Goal: Task Accomplishment & Management: Manage account settings

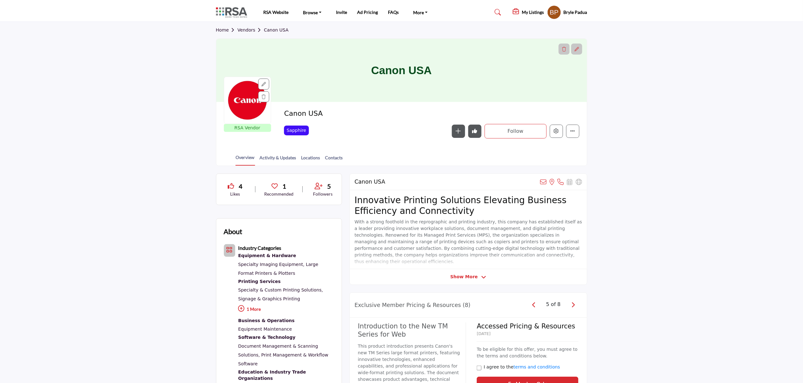
click at [250, 27] on span "Home Vendors Canon USA" at bounding box center [252, 30] width 73 height 7
click at [251, 27] on span "Home Vendors Canon USA" at bounding box center [252, 30] width 73 height 7
click at [643, 120] on section "Home Vendors Canon USA Canon USA RSA Vendor RSA Vendors are businesses that hav…" at bounding box center [401, 94] width 803 height 144
drag, startPoint x: 664, startPoint y: 144, endPoint x: 510, endPoint y: 105, distance: 158.7
click at [664, 144] on section "Home Vendors Canon USA Canon USA RSA Vendor RSA Vendors are businesses that hav…" at bounding box center [401, 94] width 803 height 144
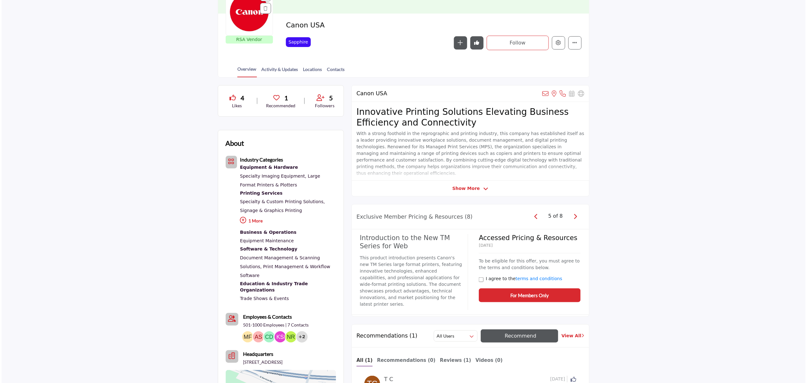
scroll to position [84, 0]
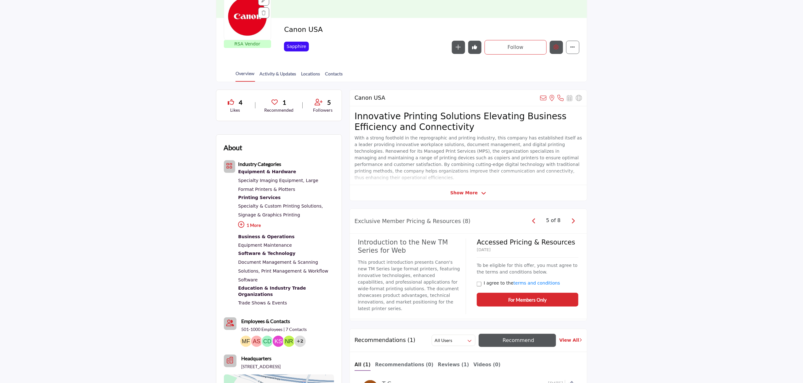
click at [554, 51] on button "Edit company" at bounding box center [556, 47] width 13 height 13
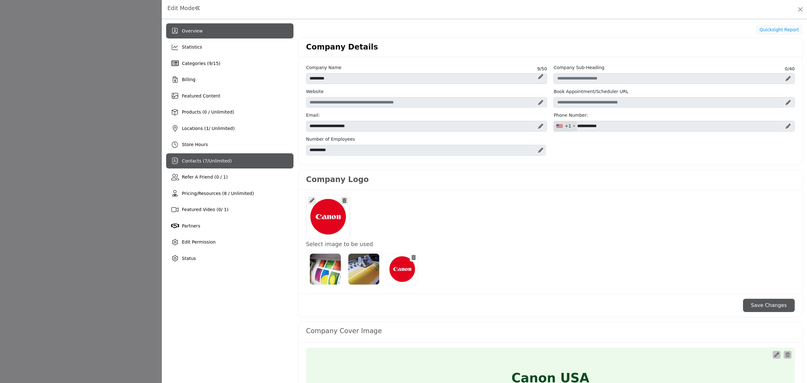
click at [209, 156] on div "Contacts ( 7 / Unlimited )" at bounding box center [229, 160] width 127 height 15
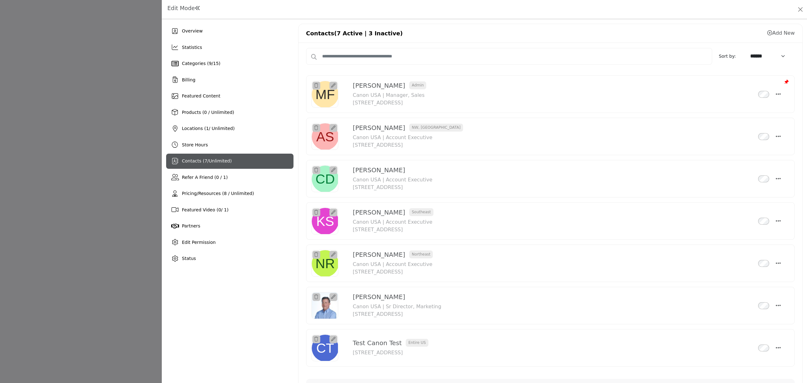
click at [782, 34] on link "Add New" at bounding box center [780, 33] width 27 height 6
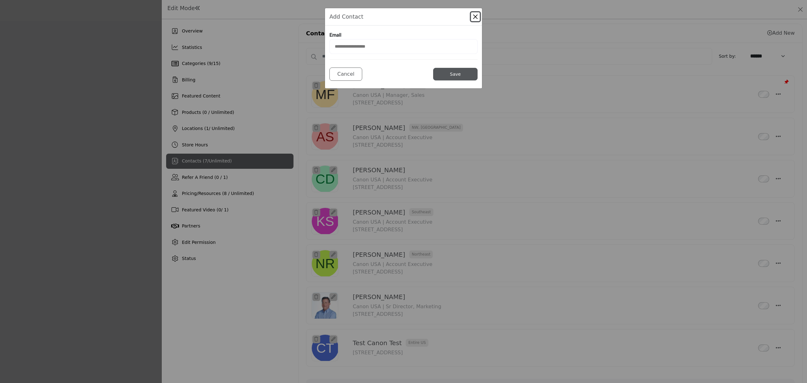
click at [477, 15] on button "Close Modal" at bounding box center [475, 16] width 9 height 9
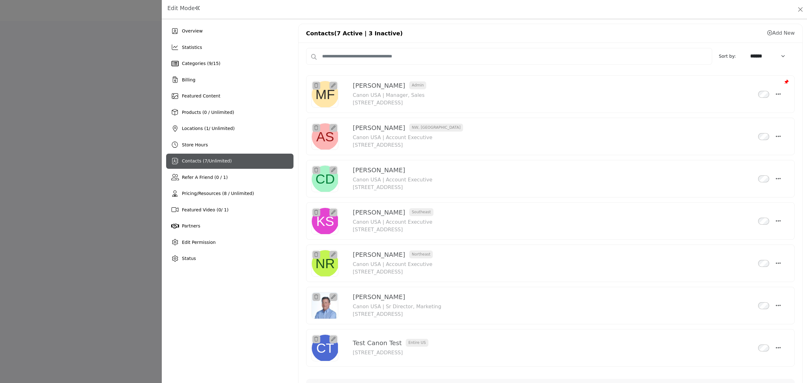
click at [783, 31] on link "Add New" at bounding box center [780, 33] width 27 height 6
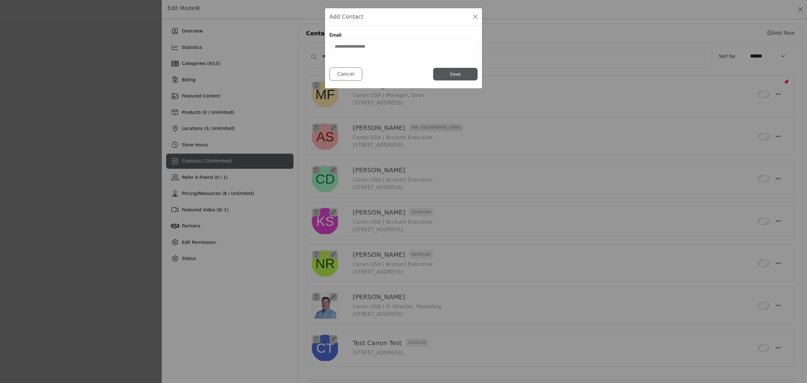
click at [397, 45] on input "email" at bounding box center [403, 46] width 148 height 15
type input "**********"
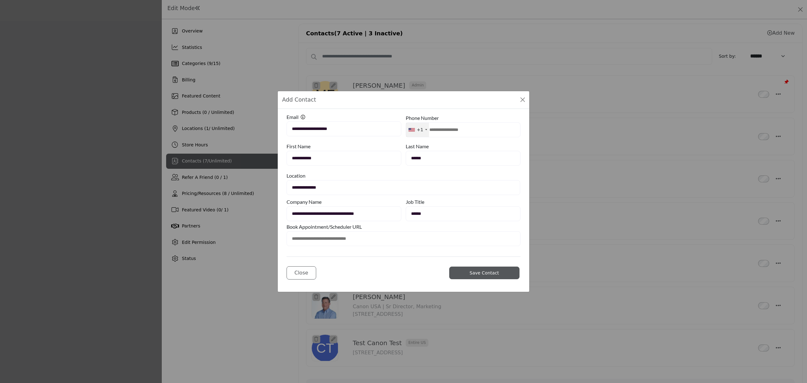
click at [328, 185] on select "**********" at bounding box center [402, 187] width 233 height 15
click at [393, 267] on div "Close Save Contact" at bounding box center [403, 269] width 234 height 26
click at [523, 102] on button "Close Modal" at bounding box center [522, 99] width 9 height 9
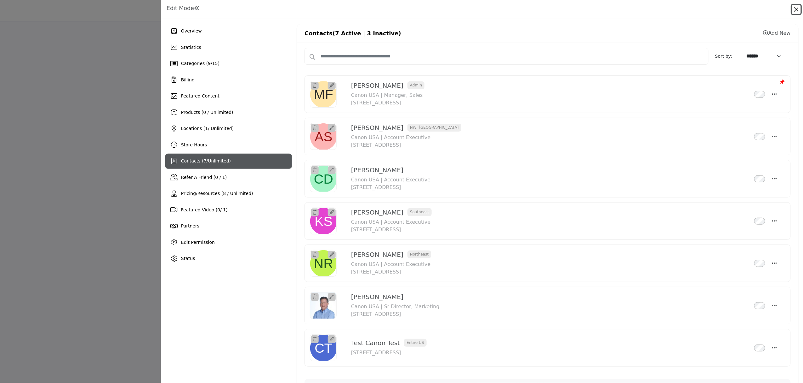
click at [797, 9] on button "Close" at bounding box center [796, 9] width 9 height 9
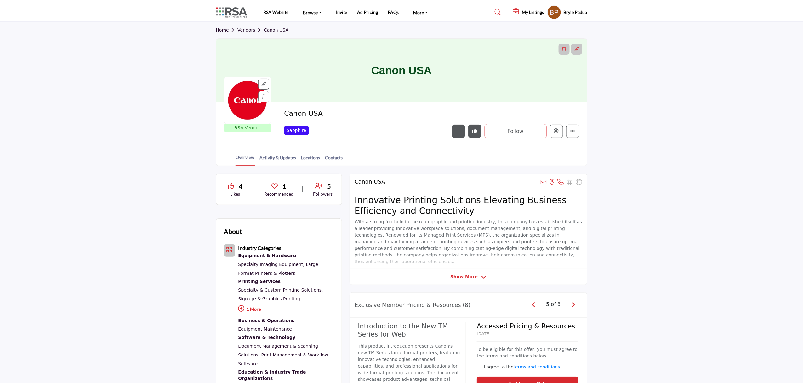
click at [240, 26] on div "Home Vendors Canon USA" at bounding box center [401, 30] width 371 height 17
click at [243, 27] on link "Vendors" at bounding box center [251, 29] width 26 height 5
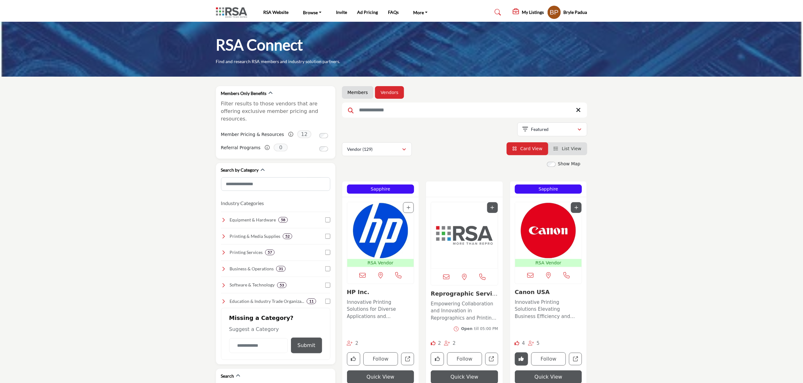
click at [375, 230] on img "Open Listing in new tab" at bounding box center [381, 230] width 67 height 57
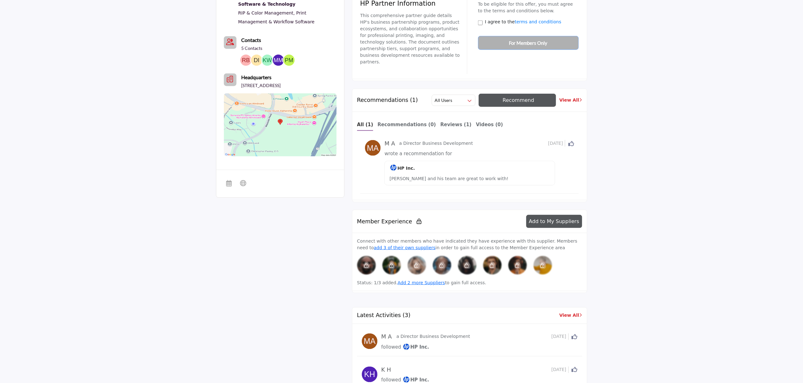
scroll to position [294, 0]
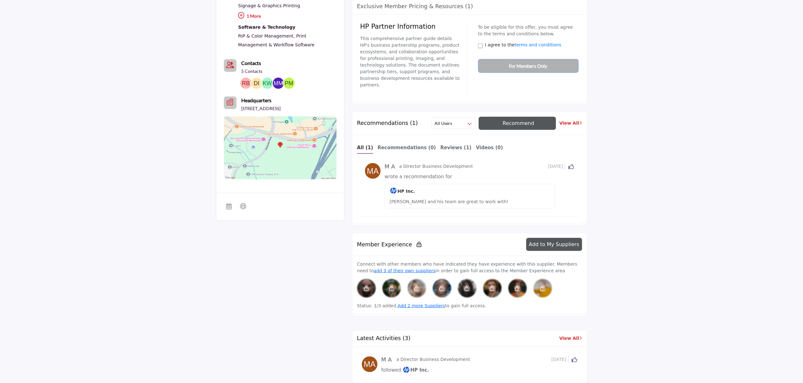
click at [513, 120] on span "Recommend" at bounding box center [519, 123] width 32 height 6
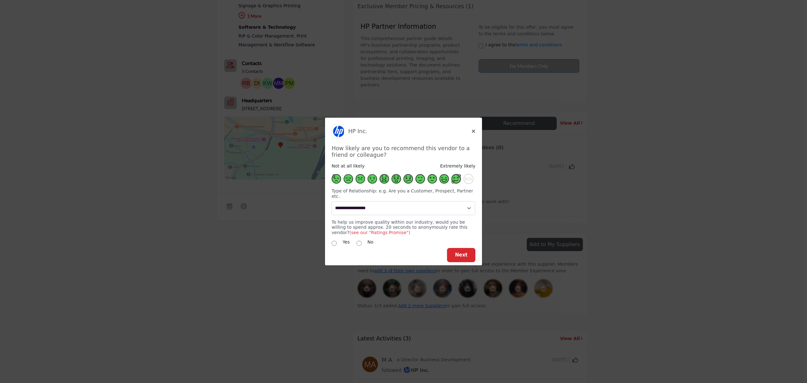
click at [460, 181] on span "Supplier Rating and Recommendation Modal for HP Inc." at bounding box center [455, 178] width 9 height 9
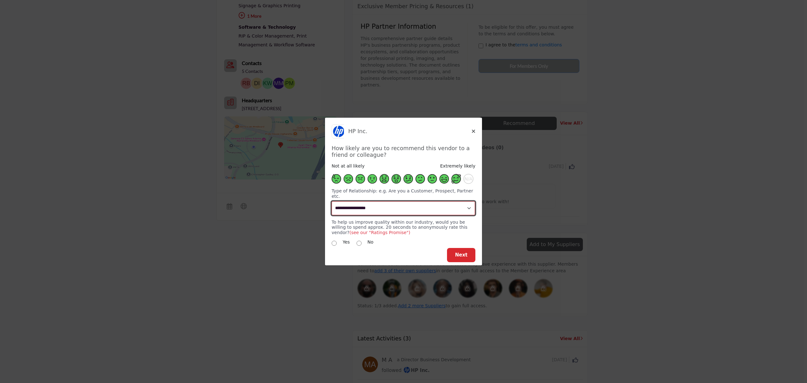
click at [448, 203] on select "**********" at bounding box center [402, 208] width 143 height 14
click at [449, 202] on select "**********" at bounding box center [402, 208] width 143 height 14
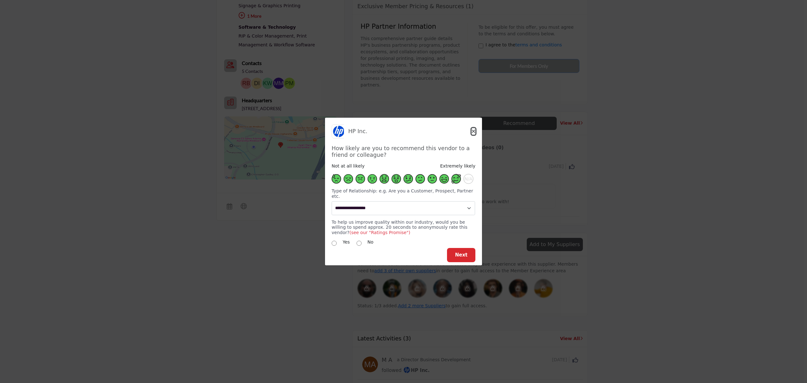
click at [472, 133] on icon "Close" at bounding box center [473, 131] width 4 height 5
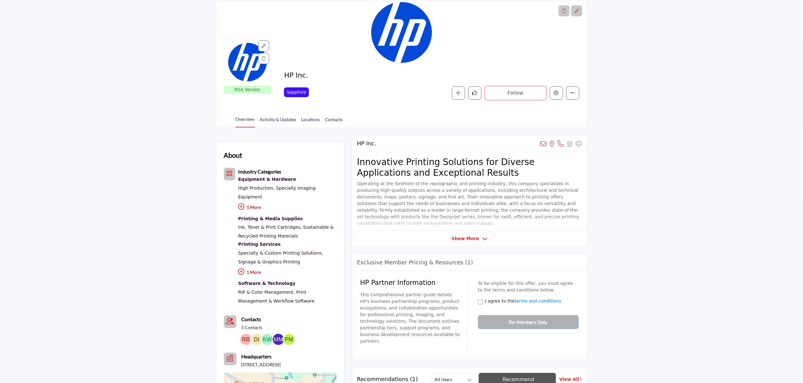
scroll to position [0, 0]
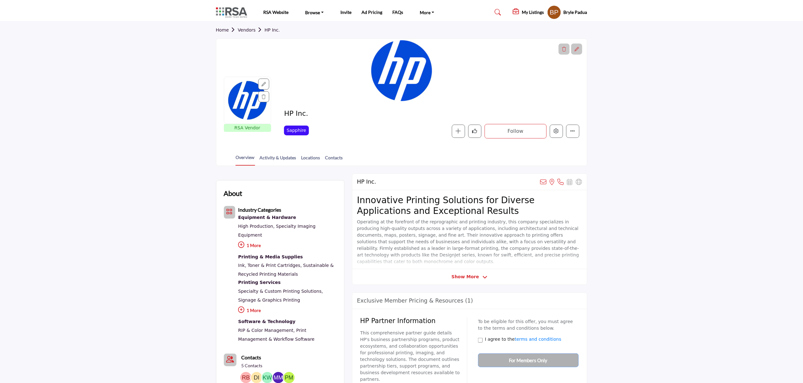
click at [226, 28] on link "Home" at bounding box center [227, 29] width 22 height 5
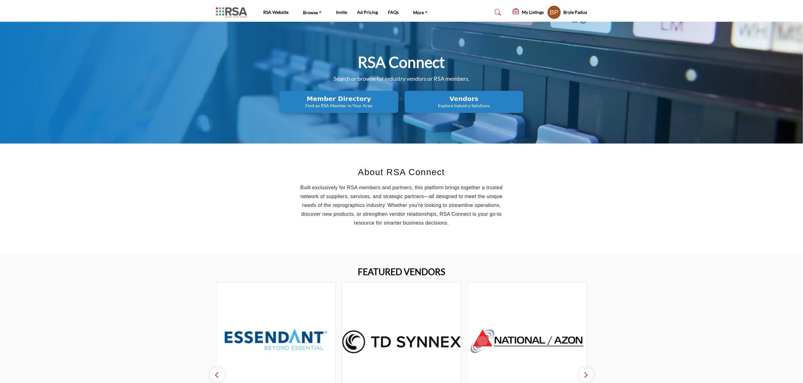
click at [325, 99] on h2 "Member Directory" at bounding box center [339, 99] width 115 height 8
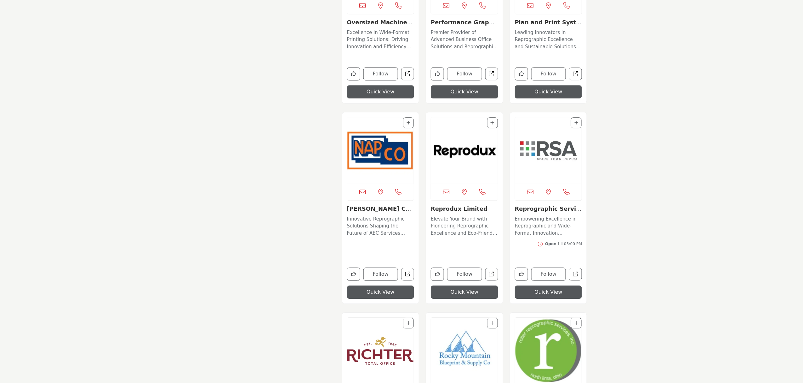
scroll to position [3241, 0]
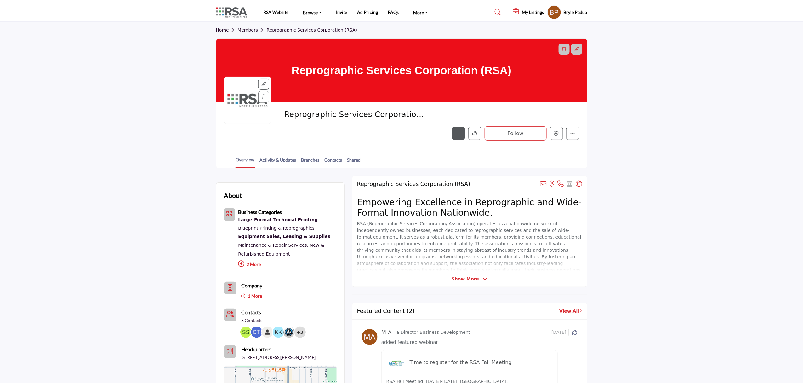
drag, startPoint x: 653, startPoint y: 186, endPoint x: 454, endPoint y: 135, distance: 205.6
click at [556, 137] on button "Edit company" at bounding box center [556, 133] width 13 height 13
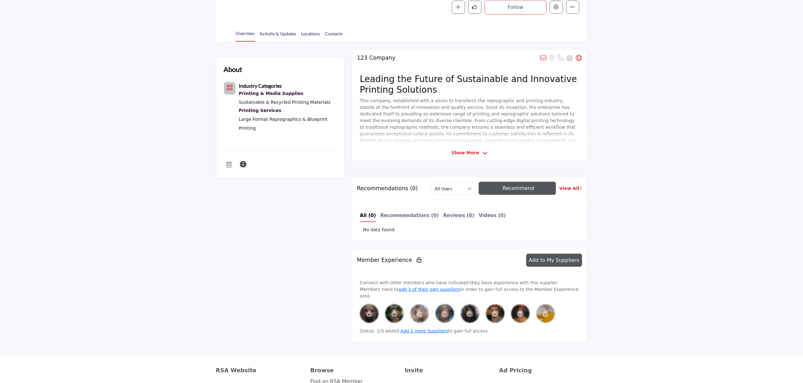
scroll to position [168, 0]
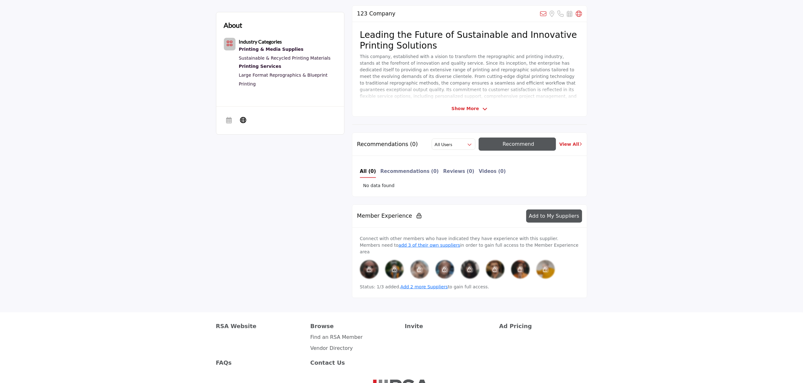
click at [671, 125] on section "About Industry Categories Printing & Media Supplies Printing Services" at bounding box center [401, 155] width 803 height 314
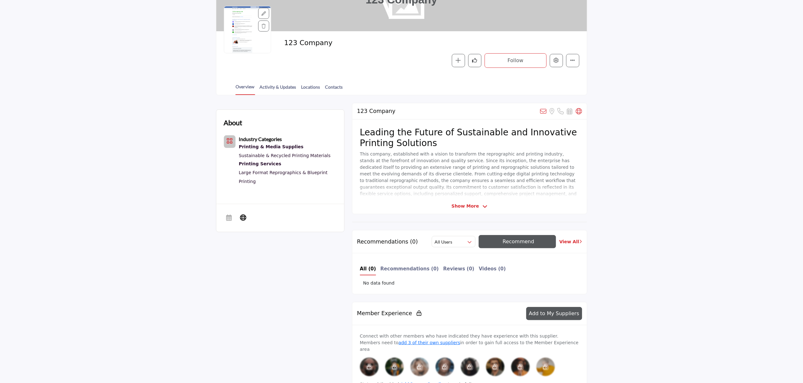
scroll to position [0, 0]
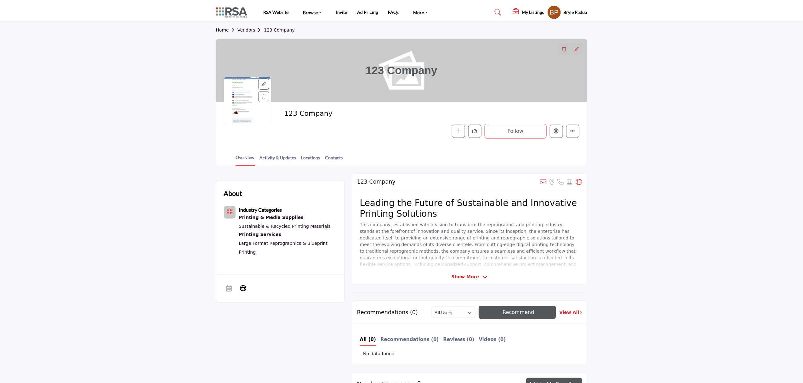
click at [532, 14] on h5 "My Listings" at bounding box center [533, 12] width 22 height 6
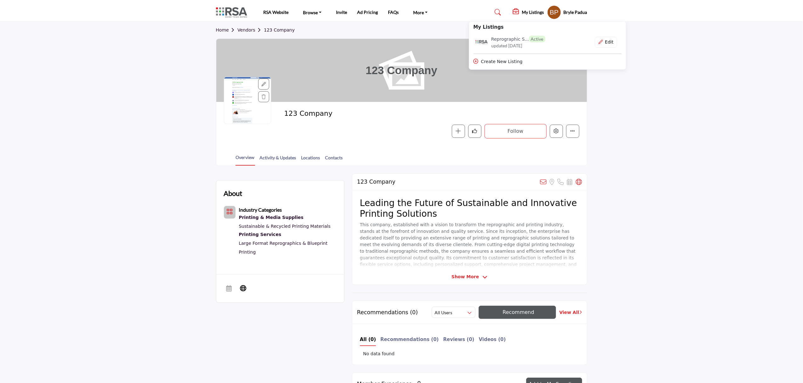
click at [568, 14] on h5 "Bryle Padua" at bounding box center [576, 12] width 24 height 6
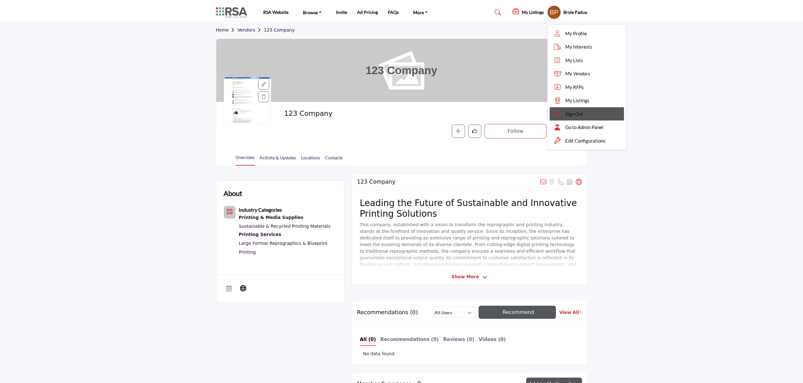
click at [585, 111] on div "Sign Out" at bounding box center [587, 114] width 74 height 14
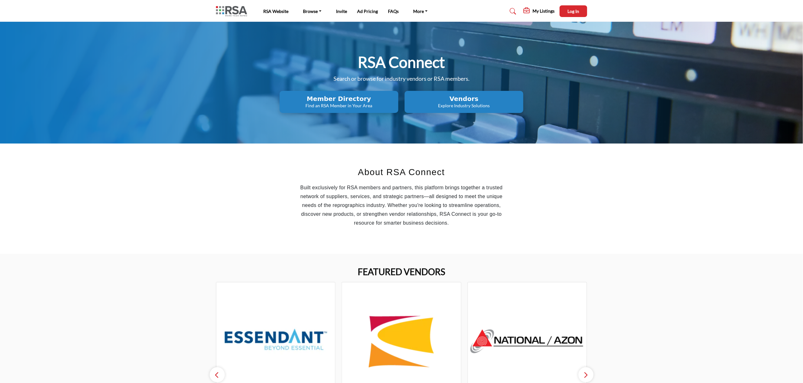
click at [540, 12] on h5 "My Listings" at bounding box center [544, 11] width 22 height 6
click at [540, 26] on b "My Listings" at bounding box center [544, 25] width 30 height 7
click at [570, 4] on nav "RSA Website Browse Find an RSA Member Invite Ad Pricing" at bounding box center [401, 11] width 803 height 16
click at [571, 9] on span "Log In" at bounding box center [574, 11] width 12 height 5
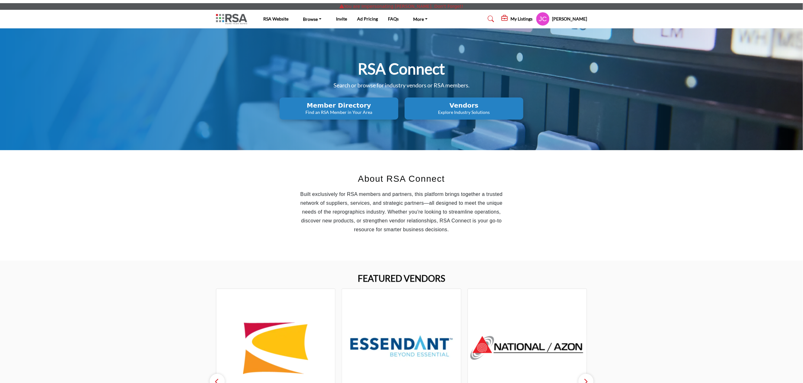
click at [513, 15] on div "My Listings" at bounding box center [517, 19] width 31 height 8
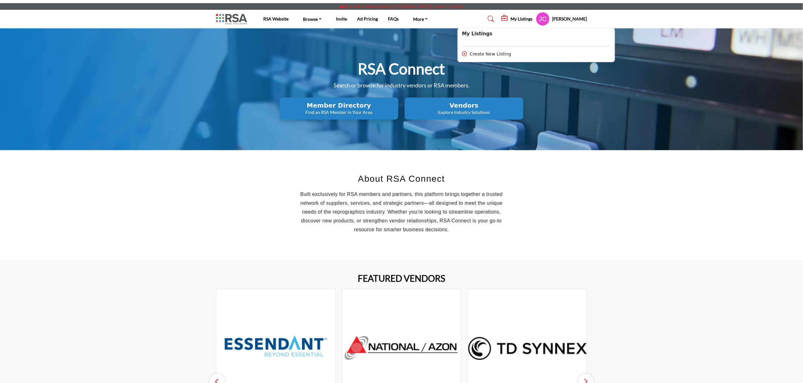
click at [482, 53] on div "Create New Listing" at bounding box center [537, 54] width 148 height 7
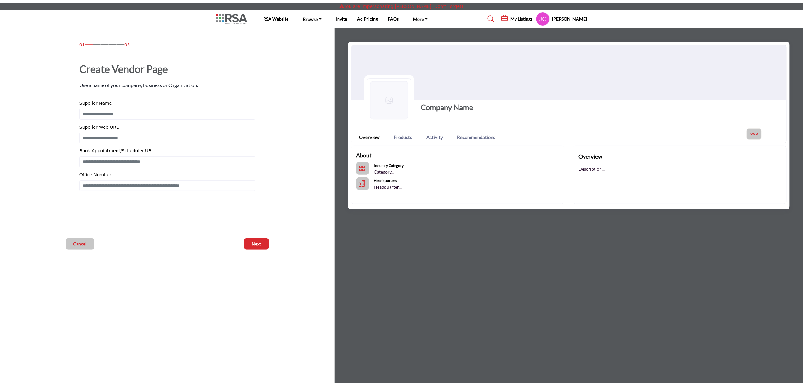
click at [135, 123] on div "Supplier Name Vendor Sub-Heading Supplier Web URL Office Number" at bounding box center [167, 145] width 176 height 91
click at [148, 112] on input "Enter Supplier Name" at bounding box center [167, 114] width 176 height 11
type input "*****"
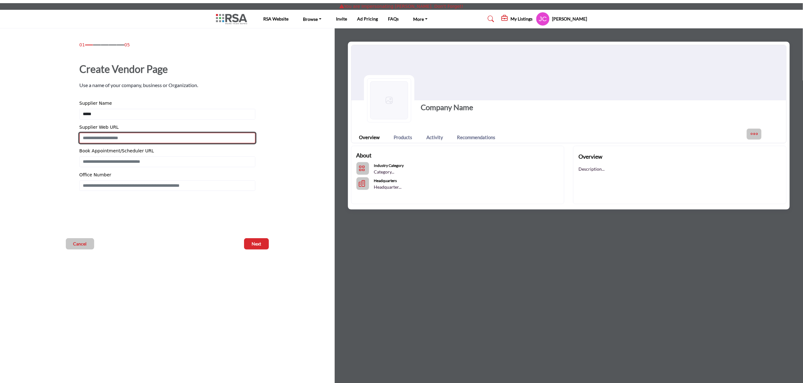
click at [110, 136] on input "Enter Supplier Web URL" at bounding box center [167, 138] width 176 height 11
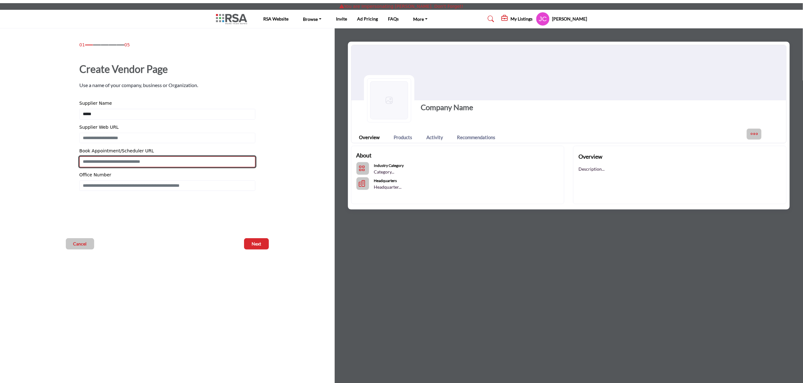
click at [97, 163] on input "Enter Book Appointment/Scheduler URL" at bounding box center [167, 161] width 176 height 11
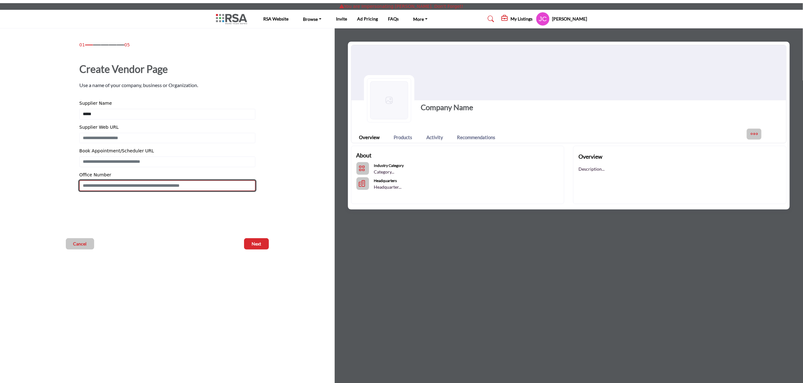
click at [124, 181] on input "Enter Office Number Include country code e.g. +1.987.654.3210" at bounding box center [167, 185] width 176 height 11
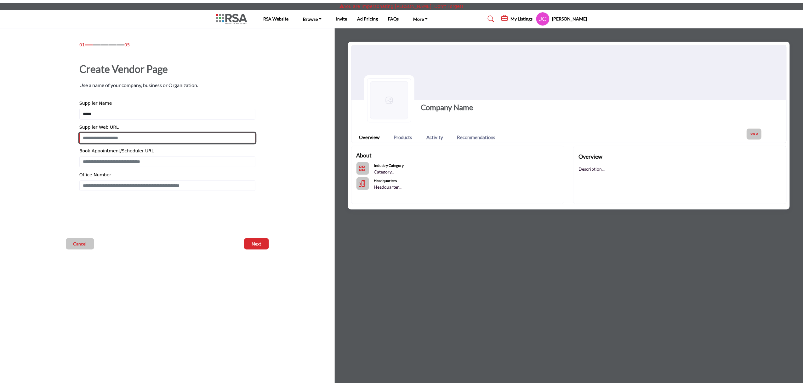
click at [174, 140] on input "Enter Supplier Web URL" at bounding box center [167, 138] width 176 height 11
paste input "**********"
type input "**********"
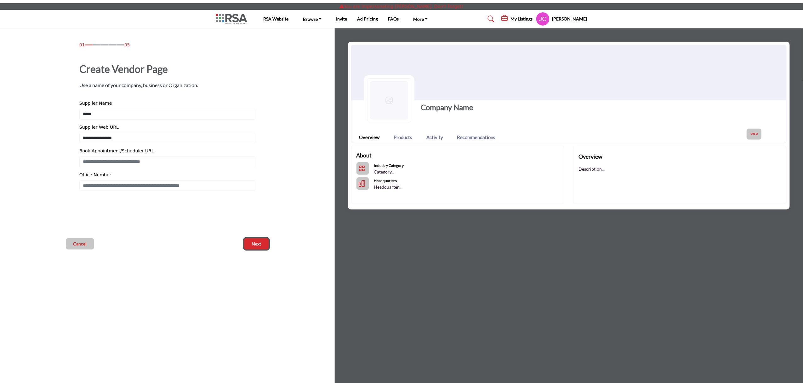
click at [260, 243] on span "Next" at bounding box center [256, 243] width 9 height 6
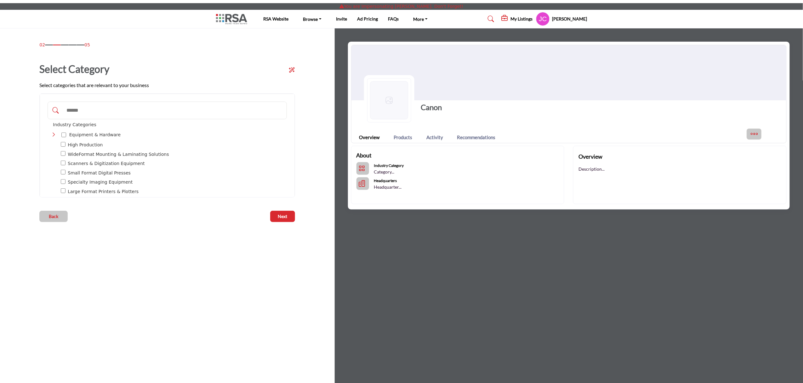
click at [281, 210] on div "Back Next" at bounding box center [167, 209] width 262 height 25
click at [281, 213] on span "Next" at bounding box center [282, 216] width 9 height 6
click at [67, 158] on div "WideFormat Mounting & Laminating Solutions 7" at bounding box center [175, 154] width 228 height 7
click at [287, 213] on span "Next" at bounding box center [282, 216] width 9 height 6
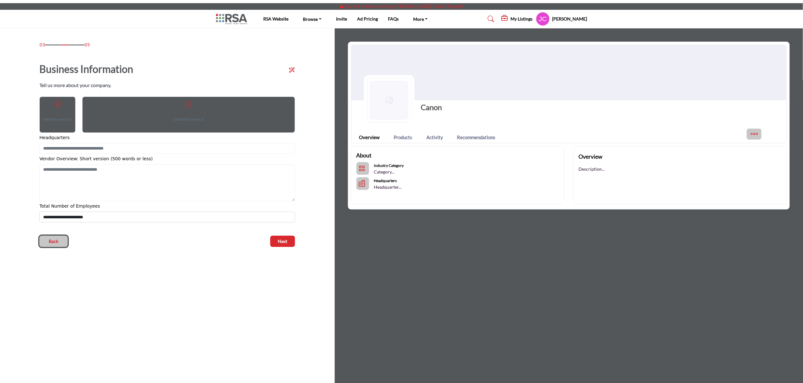
click at [50, 237] on button "Back" at bounding box center [53, 240] width 28 height 11
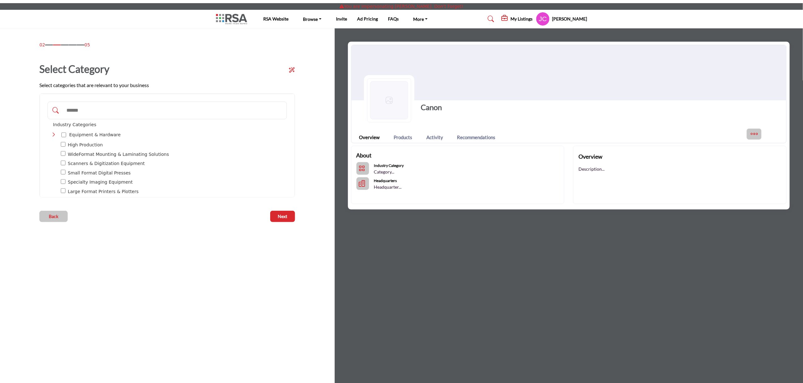
click at [63, 151] on div "Toggle Category" at bounding box center [63, 154] width 5 height 7
click at [52, 221] on button "Back" at bounding box center [53, 215] width 28 height 11
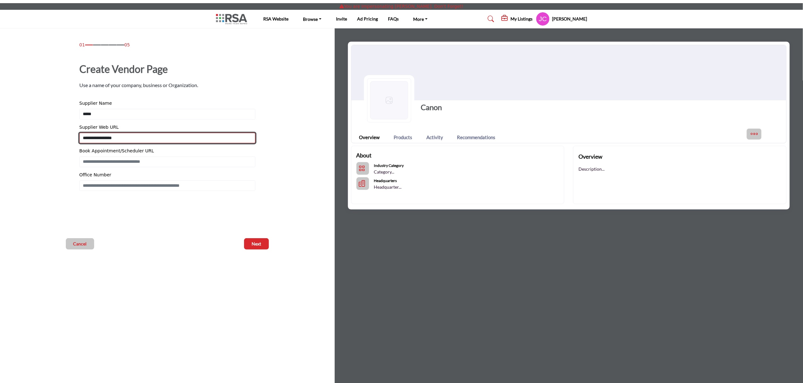
click at [140, 139] on input "**********" at bounding box center [167, 138] width 176 height 11
click at [555, 19] on h5 "[PERSON_NAME]" at bounding box center [570, 19] width 35 height 6
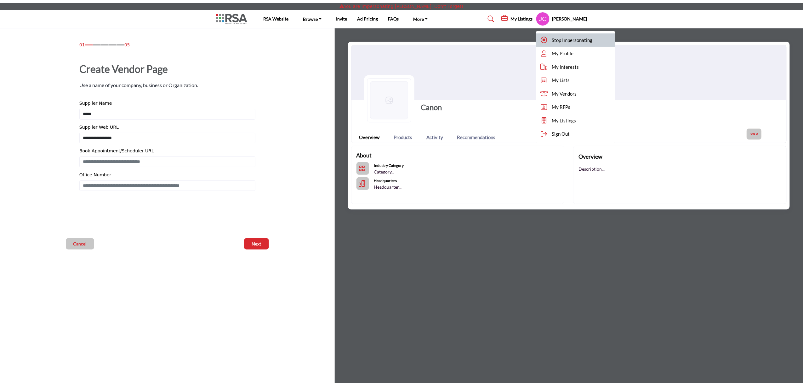
click at [555, 41] on span "Stop Impersonating" at bounding box center [572, 40] width 41 height 7
click at [0, 0] on div at bounding box center [0, 0] width 0 height 0
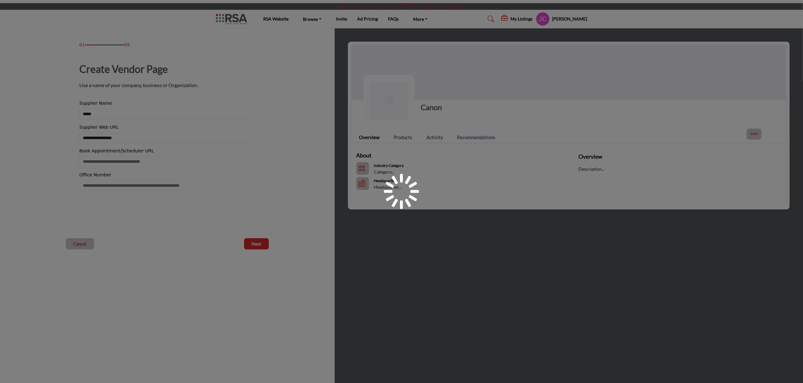
click at [555, 41] on div at bounding box center [401, 191] width 803 height 383
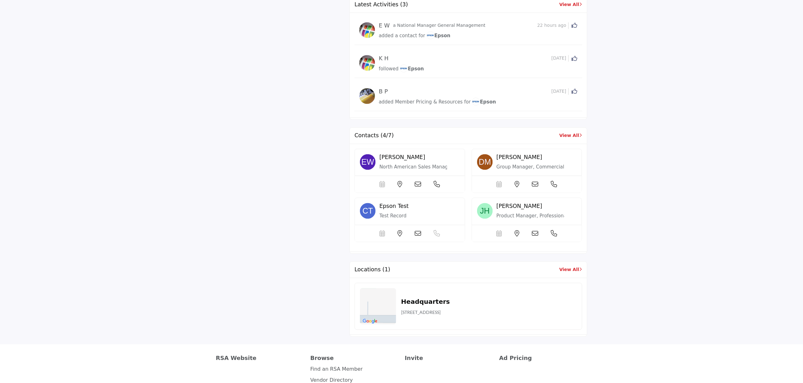
scroll to position [588, 0]
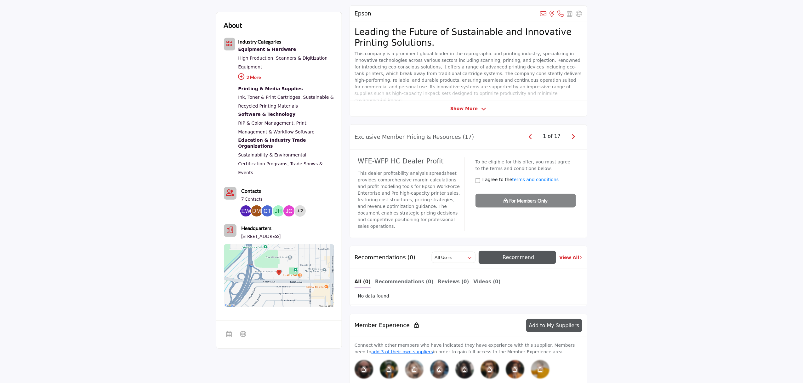
scroll to position [0, 0]
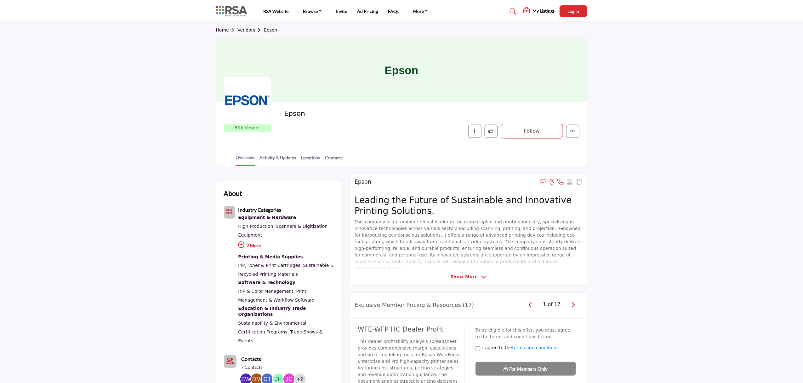
click at [250, 30] on link "Vendors" at bounding box center [251, 29] width 26 height 5
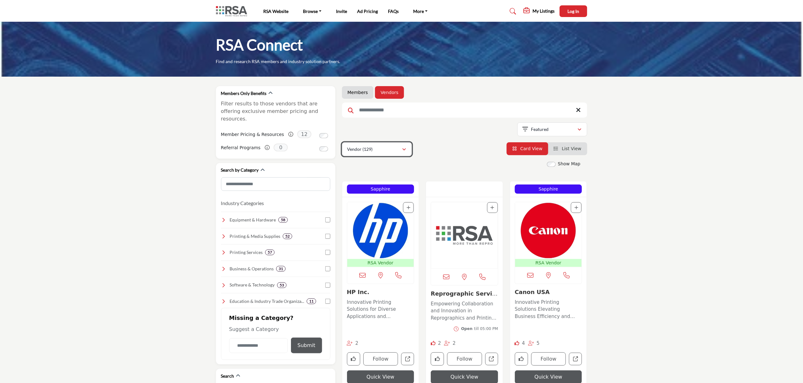
click at [381, 148] on div "Vendor (129)" at bounding box center [375, 149] width 55 height 8
click at [360, 177] on span "Products" at bounding box center [358, 179] width 18 height 5
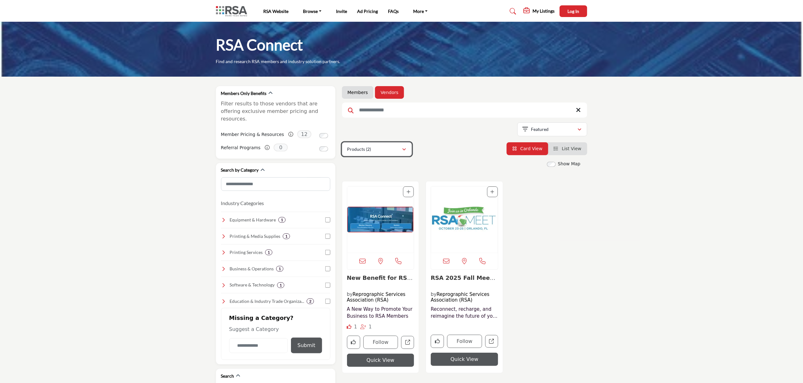
click at [368, 147] on p "Products (2)" at bounding box center [360, 149] width 24 height 6
click at [370, 166] on b "(129)" at bounding box center [370, 165] width 10 height 5
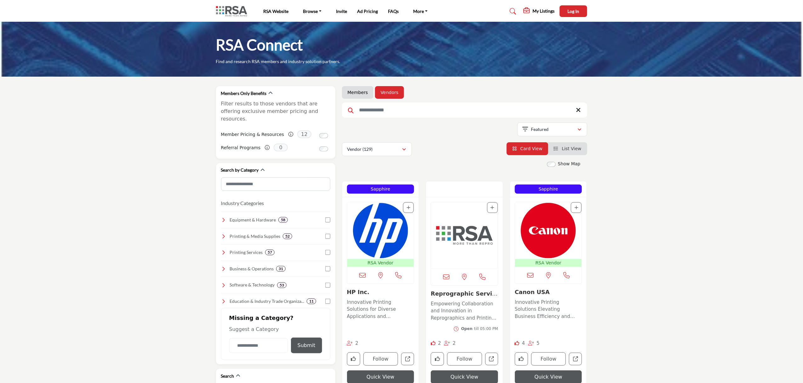
click at [371, 141] on div "Members Vendors Searched Term" at bounding box center [464, 121] width 245 height 70
click at [377, 148] on div "Vendor (129)" at bounding box center [375, 149] width 55 height 8
click at [461, 134] on div "Showing 21 results out of 129" at bounding box center [464, 130] width 245 height 16
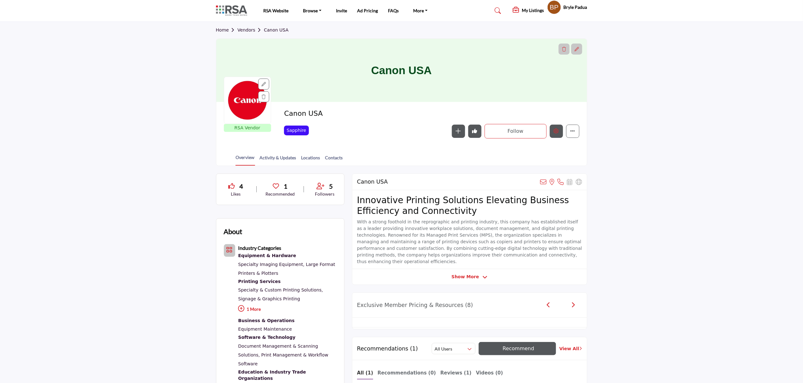
click at [550, 126] on button "Edit company" at bounding box center [556, 130] width 13 height 13
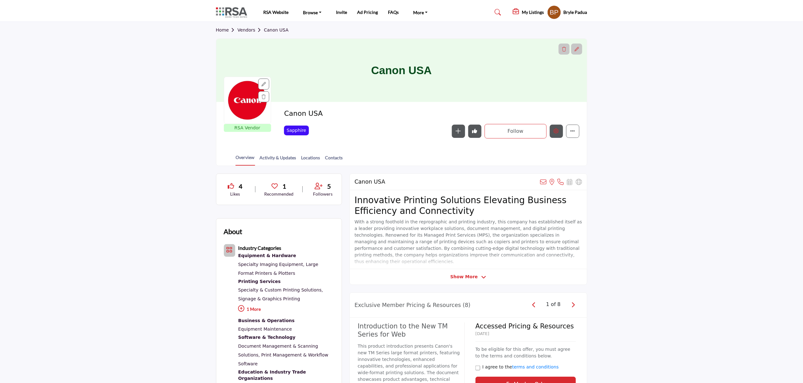
click at [559, 135] on button "Edit company" at bounding box center [556, 130] width 13 height 13
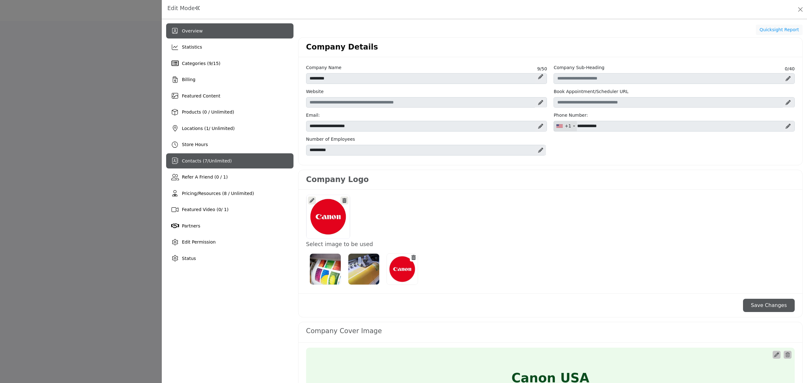
click at [208, 156] on div "Contacts ( 7 / Unlimited )" at bounding box center [229, 160] width 127 height 15
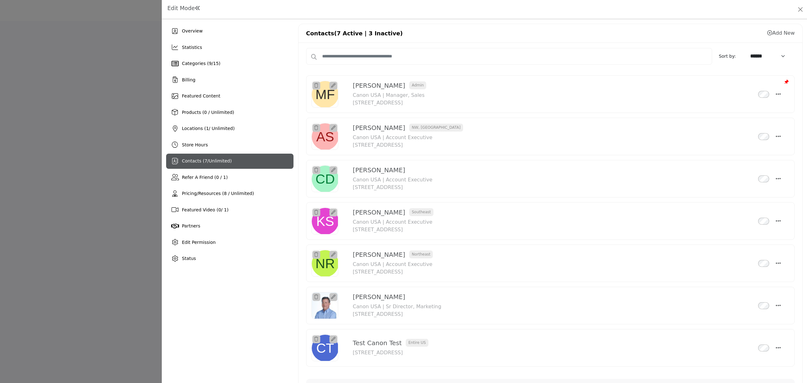
click at [783, 32] on link "Add New" at bounding box center [780, 33] width 27 height 6
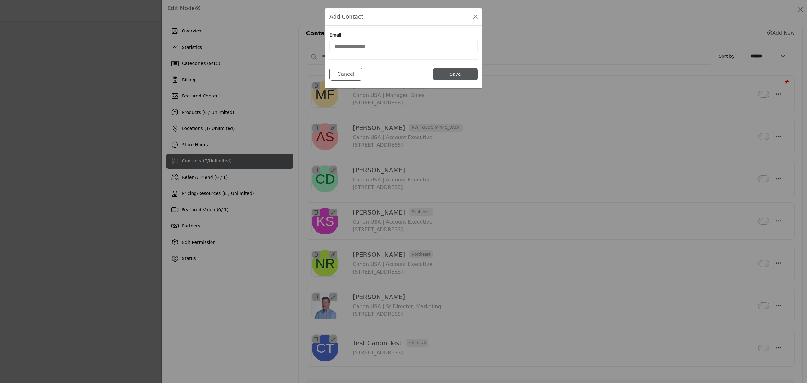
click at [395, 49] on input "email" at bounding box center [403, 46] width 148 height 15
type input "*"
type input "**********"
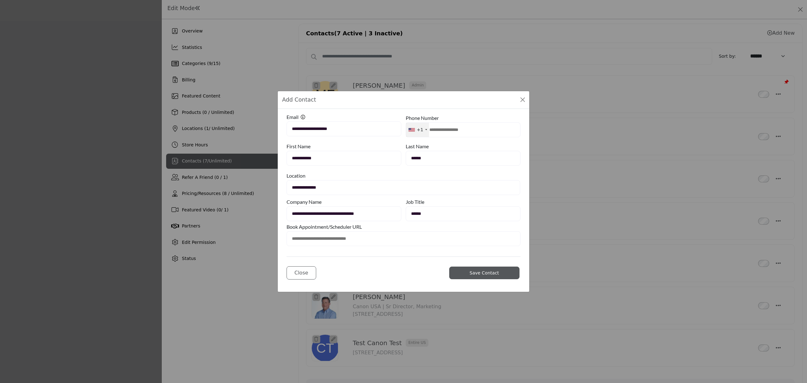
click at [423, 211] on input "******" at bounding box center [463, 213] width 115 height 15
click at [523, 97] on button "Close Modal" at bounding box center [522, 99] width 9 height 9
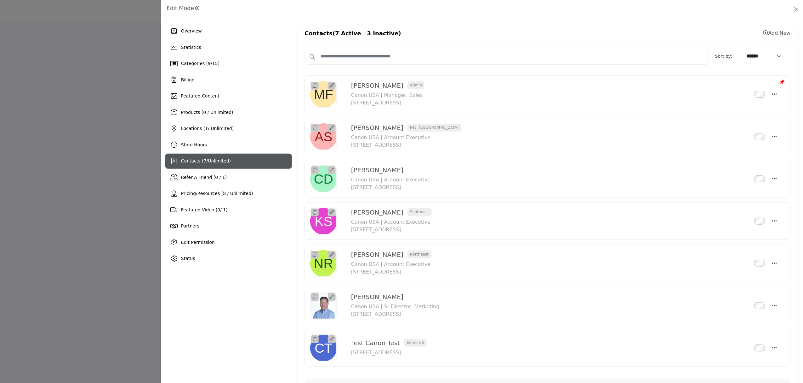
click at [773, 32] on link "Add New" at bounding box center [777, 33] width 27 height 6
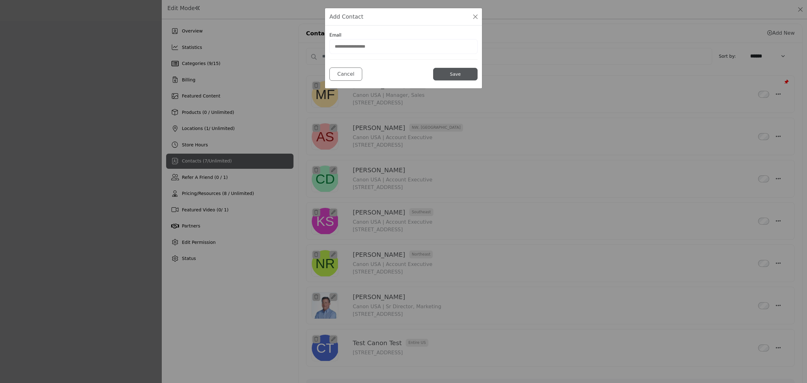
click at [411, 48] on input "email" at bounding box center [403, 46] width 148 height 15
type input "**********"
click at [440, 69] on button "Save" at bounding box center [455, 74] width 44 height 13
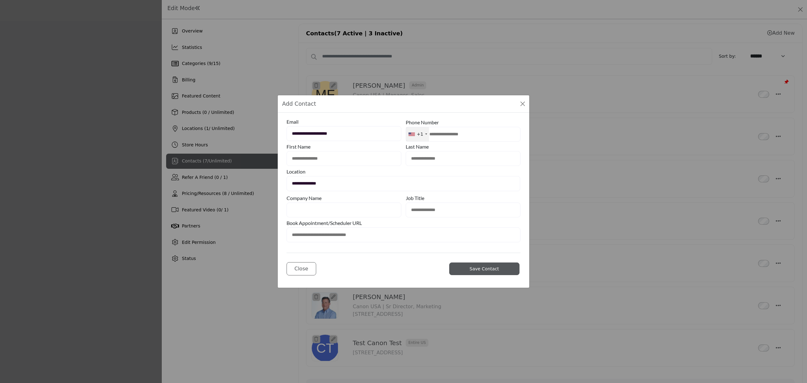
click at [361, 211] on input "text" at bounding box center [343, 209] width 115 height 15
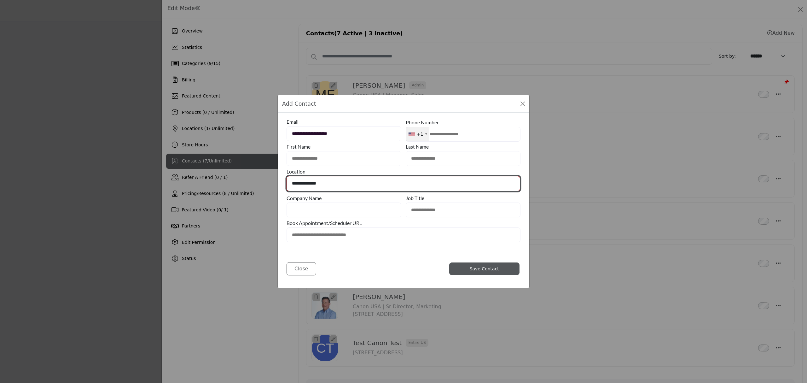
click at [372, 183] on select "**********" at bounding box center [402, 183] width 233 height 15
select select "**********"
click at [286, 176] on select "**********" at bounding box center [402, 183] width 233 height 15
type input "**********"
type input "********"
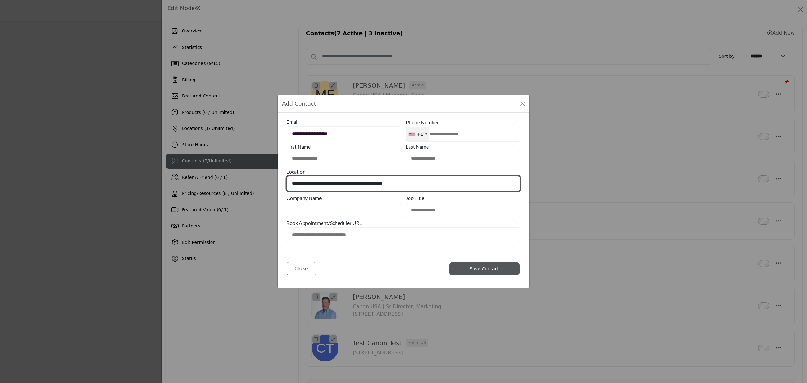
type input "**"
type input "*****"
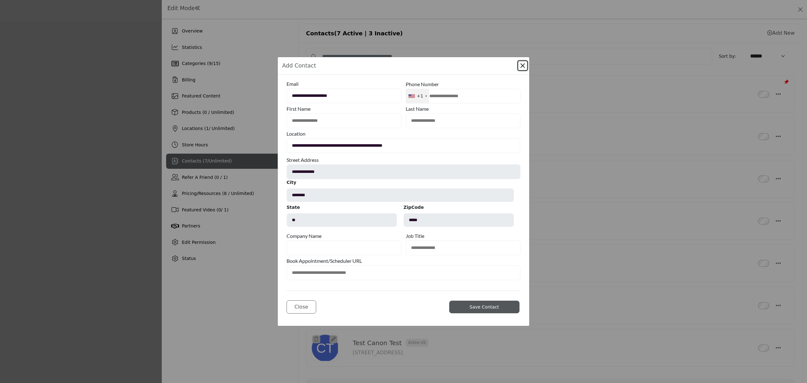
click at [375, 207] on b "State" at bounding box center [341, 208] width 110 height 9
click at [341, 233] on div "Company Name" at bounding box center [343, 235] width 115 height 9
drag, startPoint x: 341, startPoint y: 243, endPoint x: 352, endPoint y: 241, distance: 10.9
click at [341, 243] on input "text" at bounding box center [343, 247] width 115 height 15
click at [444, 244] on input "text" at bounding box center [463, 247] width 115 height 15
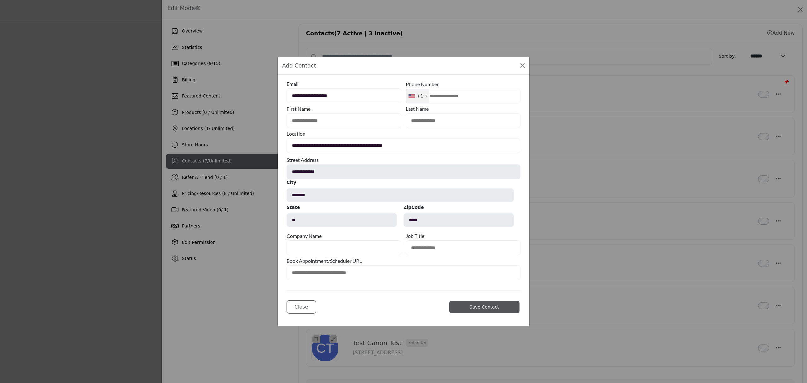
click at [359, 242] on input "text" at bounding box center [343, 247] width 115 height 15
click at [437, 240] on input "text" at bounding box center [463, 247] width 115 height 15
click at [318, 242] on input "text" at bounding box center [343, 247] width 115 height 15
click at [443, 246] on input "text" at bounding box center [463, 247] width 115 height 15
click at [523, 65] on button "Close Modal" at bounding box center [522, 65] width 9 height 9
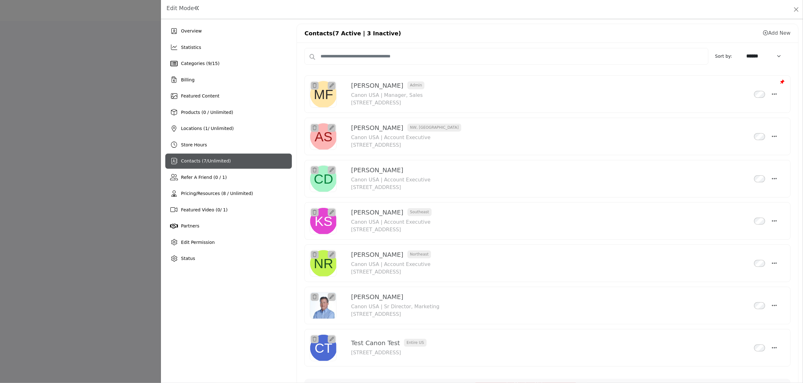
click at [522, 30] on div "Contacts (7 Active | 3 Inactive) Add New" at bounding box center [548, 33] width 502 height 19
